Goal: Navigation & Orientation: Understand site structure

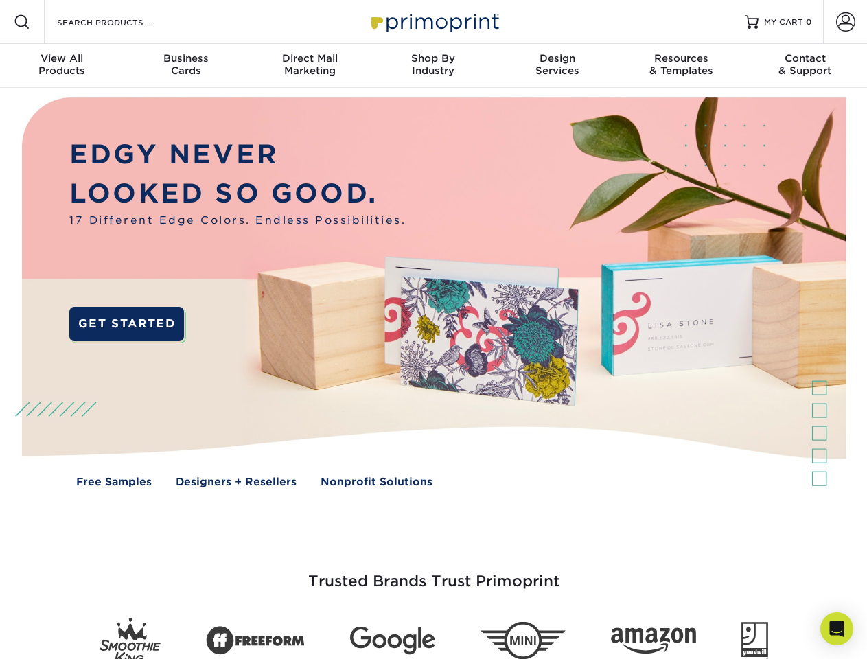
click at [433, 329] on img at bounding box center [433, 302] width 858 height 429
click at [22, 22] on span at bounding box center [22, 22] width 16 height 16
click at [845, 22] on span at bounding box center [845, 21] width 19 height 19
click at [62, 66] on div "View All Products" at bounding box center [62, 64] width 124 height 25
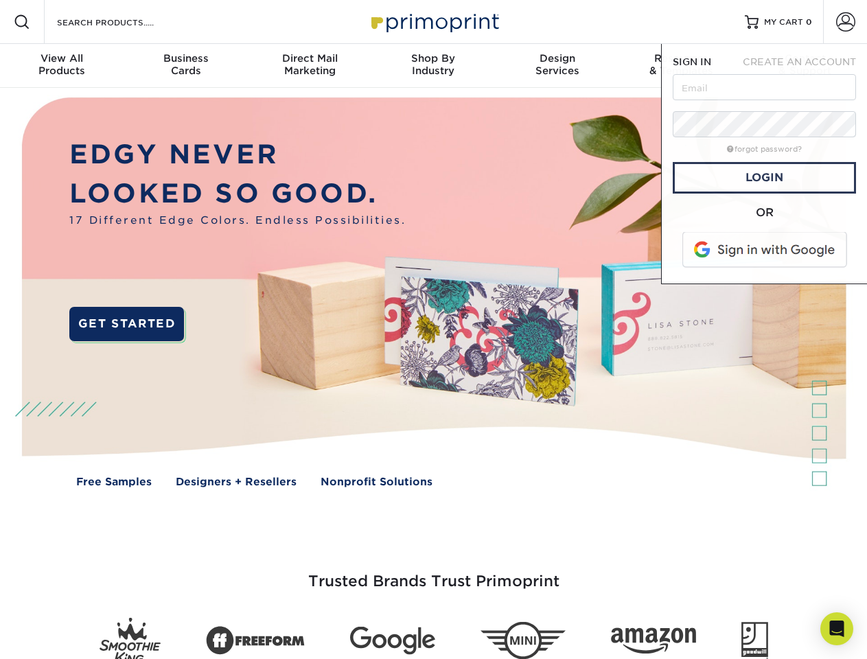
click at [185, 66] on div "Business Cards" at bounding box center [186, 64] width 124 height 25
click at [310, 66] on div "Direct Mail Marketing" at bounding box center [310, 64] width 124 height 25
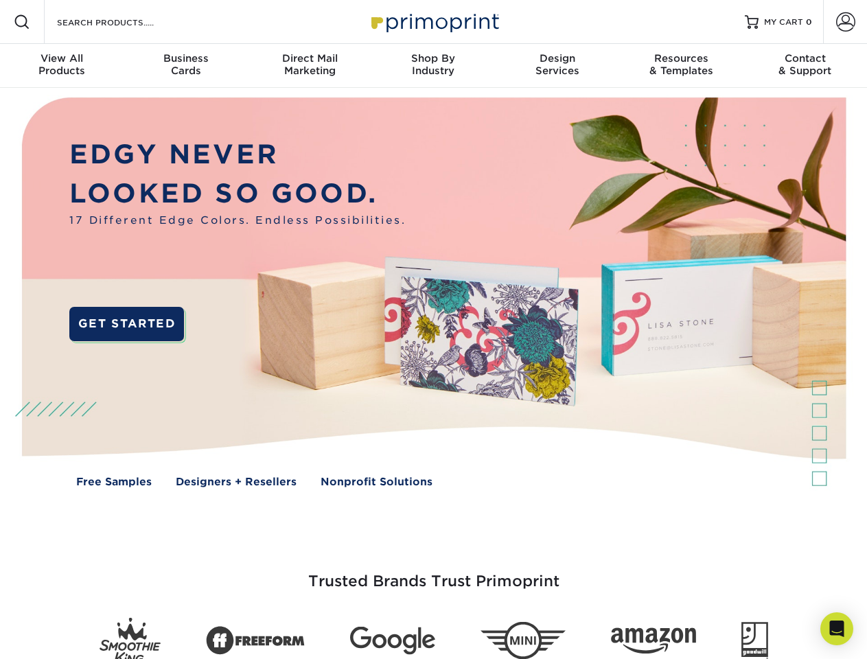
click at [433, 66] on div "Shop By Industry" at bounding box center [433, 64] width 124 height 25
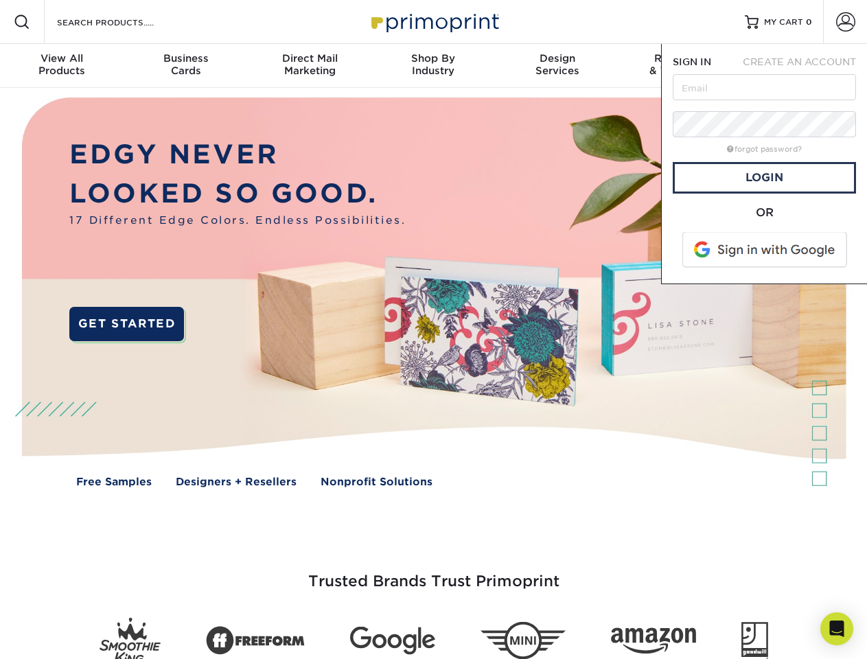
click at [557, 66] on div "Design Services" at bounding box center [558, 64] width 124 height 25
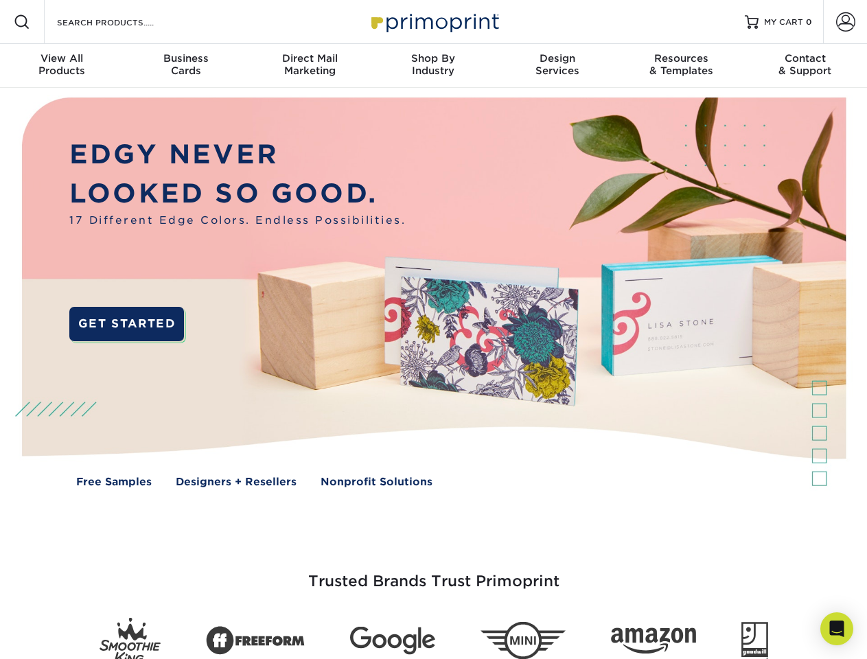
click at [681, 66] on span "SIGN IN" at bounding box center [692, 61] width 38 height 11
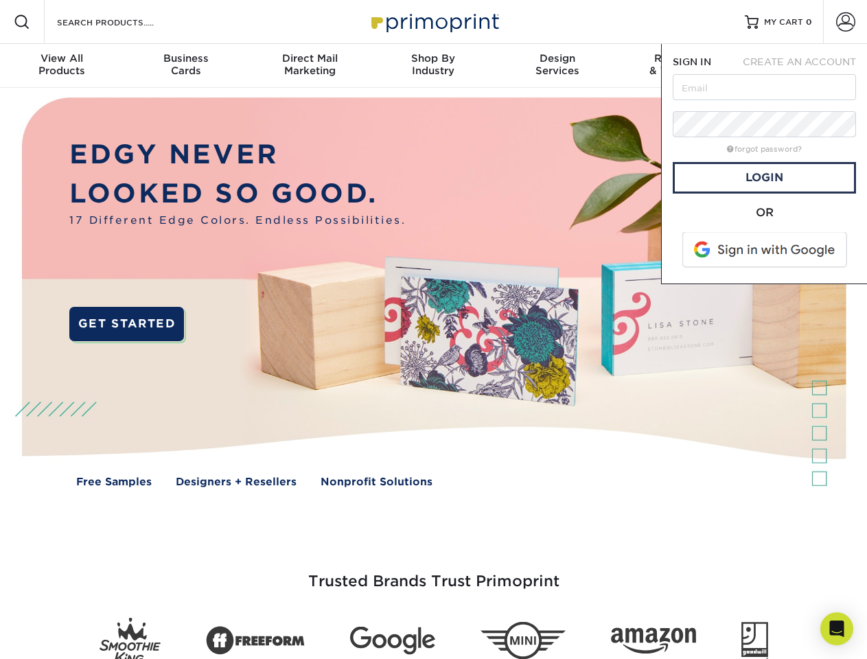
click at [805, 66] on div "Contact & Support" at bounding box center [805, 64] width 124 height 25
